Goal: Task Accomplishment & Management: Use online tool/utility

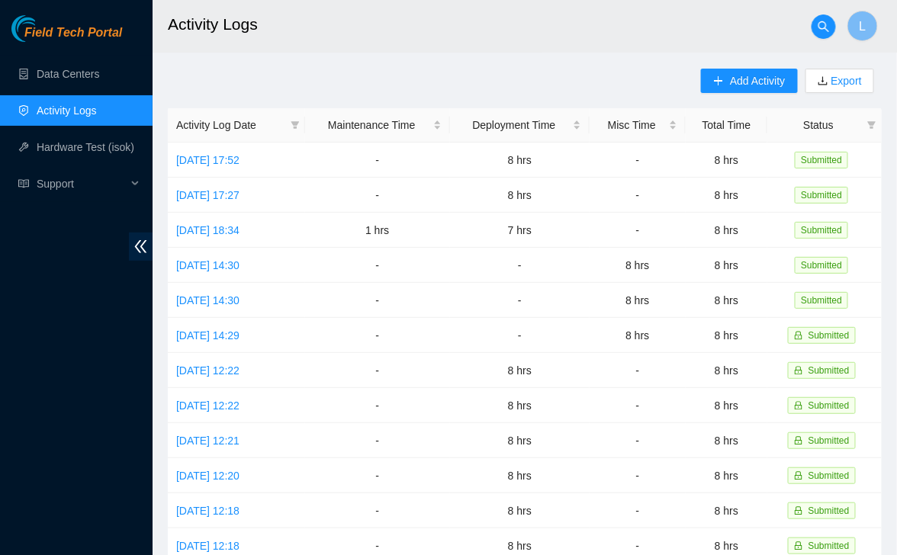
click at [69, 54] on div "Field Tech Portal Data Centers Activity Logs Hardware Test (isok) Support" at bounding box center [76, 285] width 153 height 540
click at [67, 80] on link "Data Centers" at bounding box center [68, 74] width 63 height 12
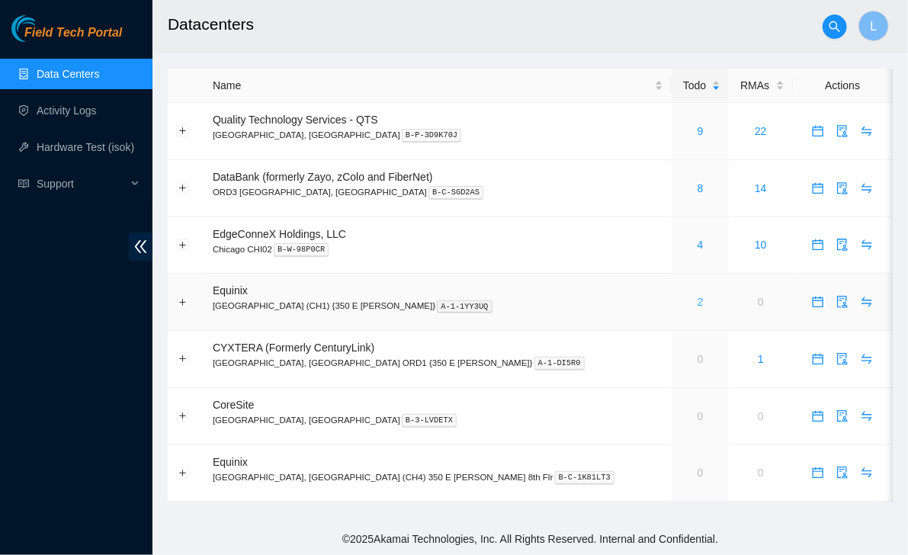
click at [698, 301] on link "2" at bounding box center [701, 302] width 6 height 12
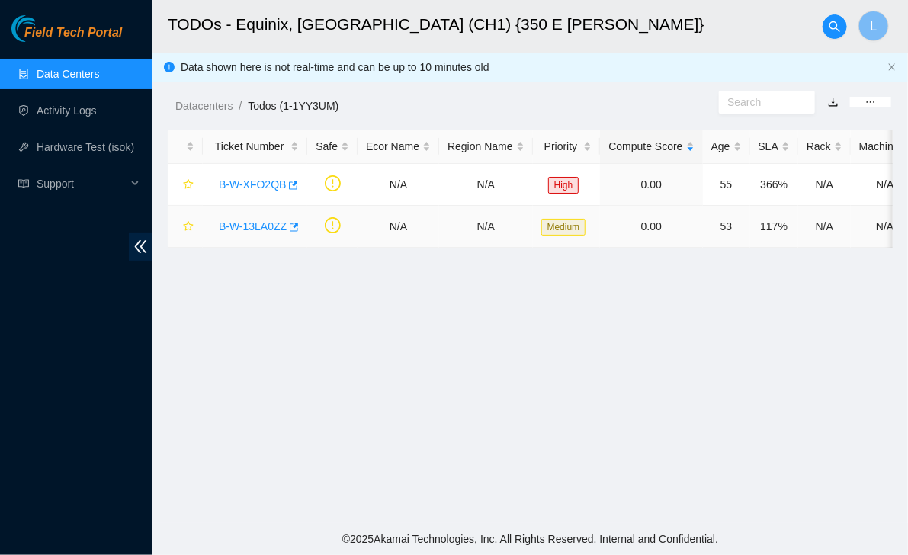
click at [255, 226] on link "B-W-13LA0ZZ" at bounding box center [253, 226] width 68 height 12
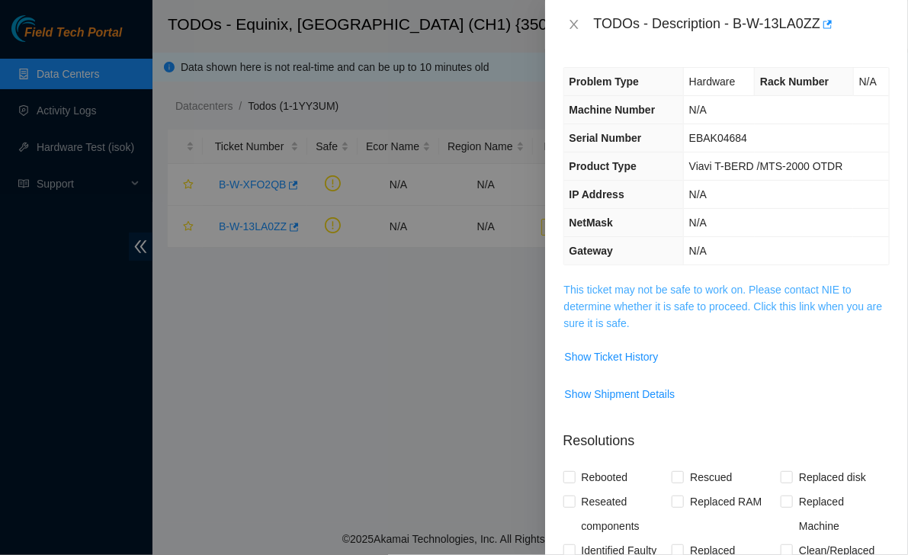
click at [649, 288] on link "This ticket may not be safe to work on. Please contact NIE to determine whether…" at bounding box center [723, 307] width 319 height 46
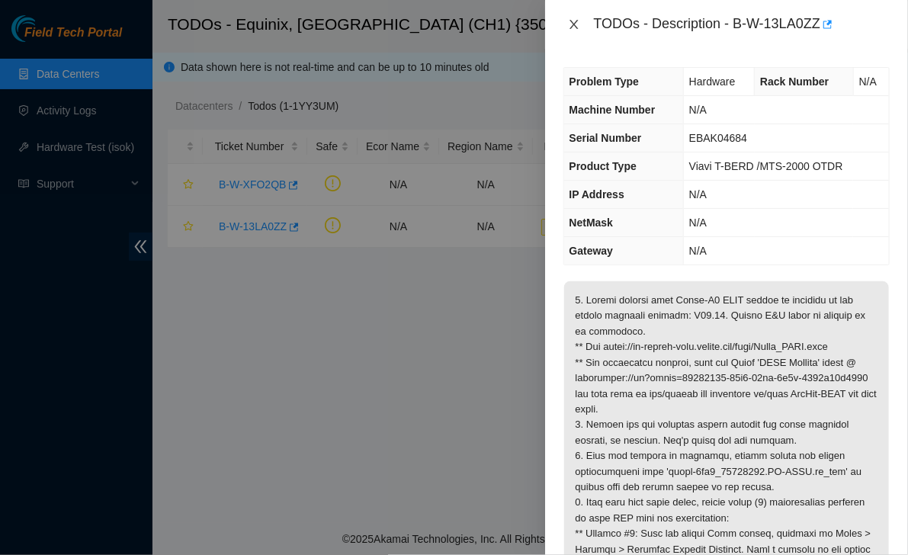
click at [575, 18] on icon "close" at bounding box center [574, 24] width 12 height 12
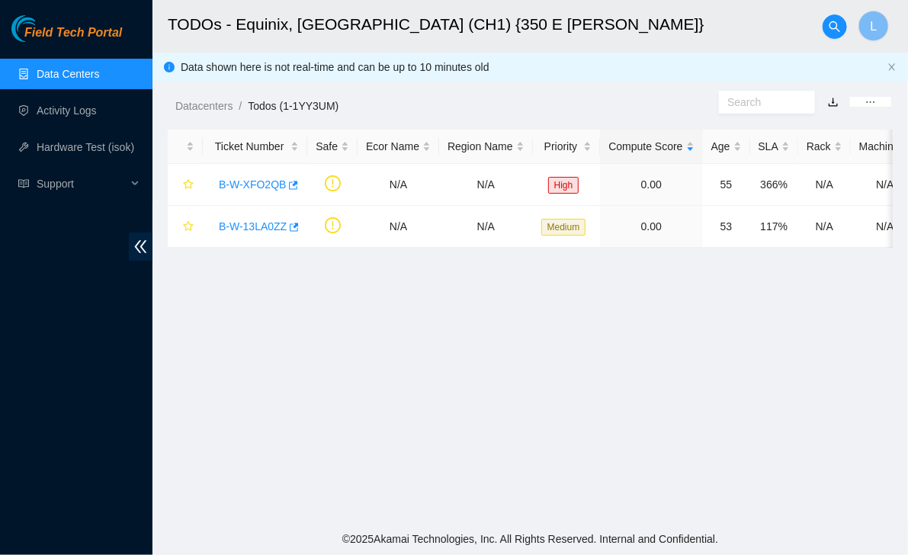
click at [285, 532] on footer "© 2025 Akamai Technologies, Inc. All Rights Reserved. Internal and Confidential." at bounding box center [531, 539] width 756 height 32
click at [242, 185] on link "B-W-XFO2QB" at bounding box center [252, 184] width 67 height 12
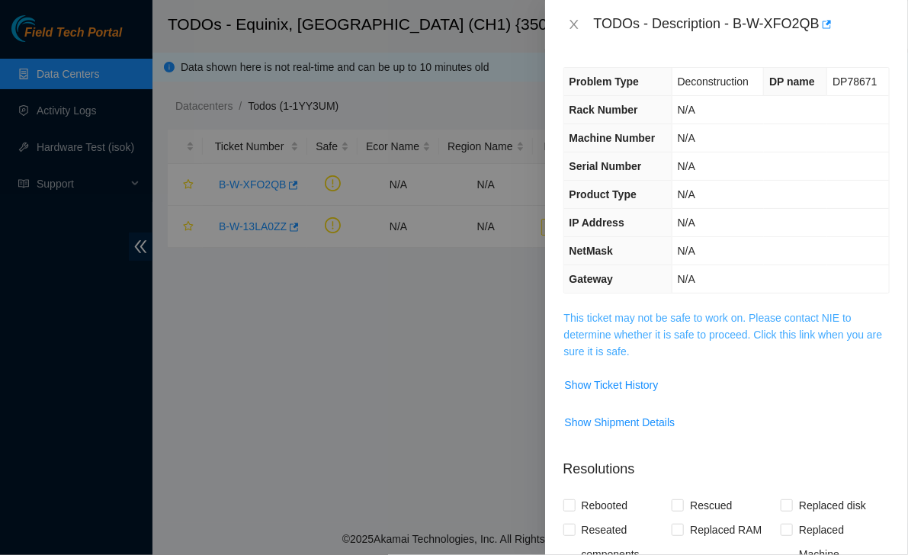
click at [688, 328] on link "This ticket may not be safe to work on. Please contact NIE to determine whether…" at bounding box center [723, 335] width 319 height 46
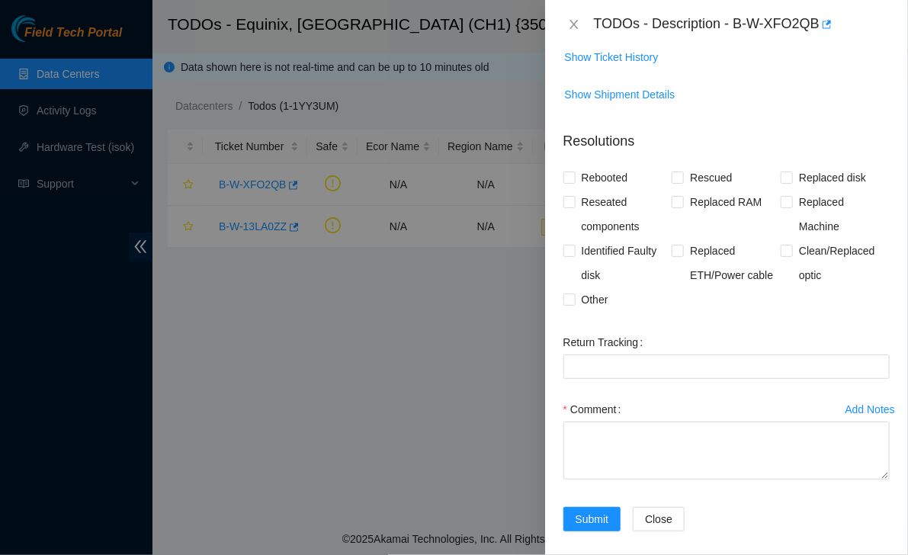
scroll to position [422, 0]
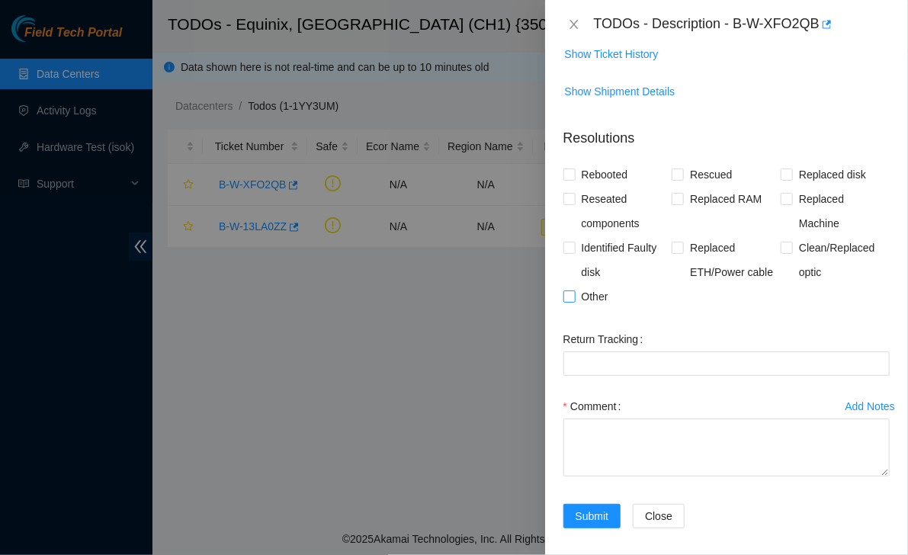
click at [583, 293] on span "Other" at bounding box center [595, 296] width 39 height 24
click at [574, 293] on input "Other" at bounding box center [569, 296] width 11 height 11
checkbox input "true"
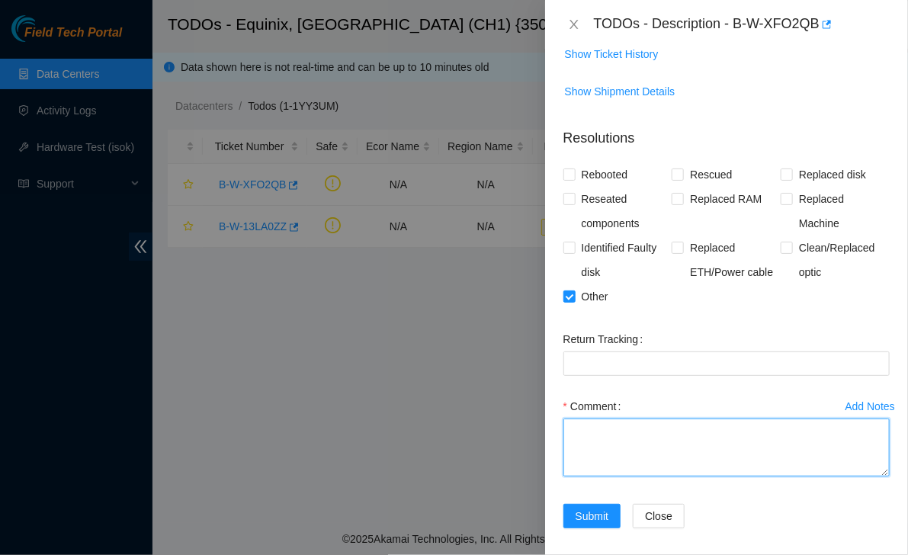
click at [644, 454] on textarea "Comment" at bounding box center [727, 448] width 326 height 58
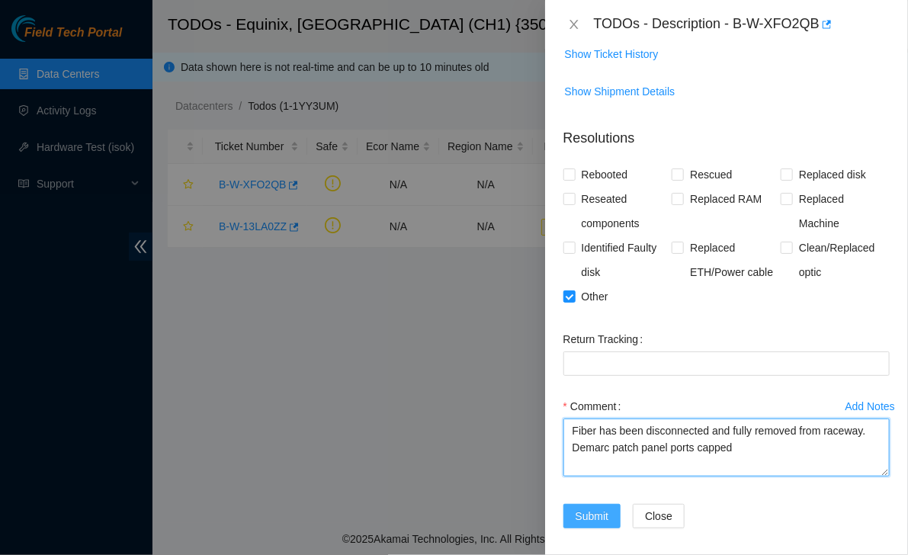
type textarea "Fiber has been disconnected and fully removed from raceway. Demarc patch panel …"
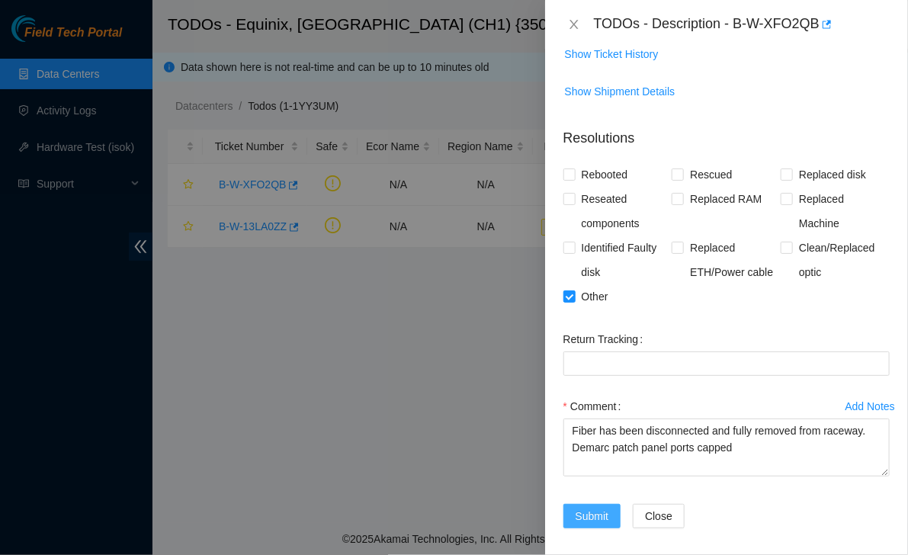
click at [598, 508] on span "Submit" at bounding box center [593, 516] width 34 height 17
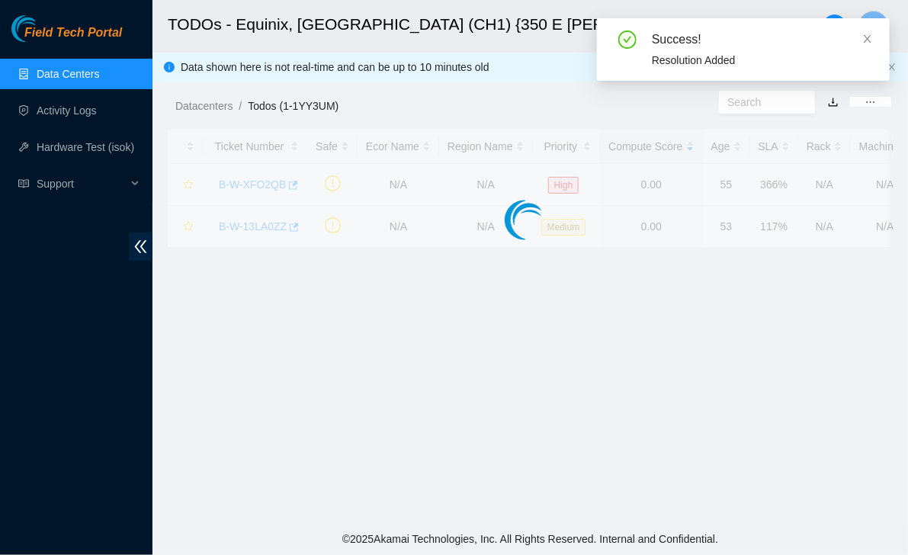
scroll to position [336, 0]
